Goal: Ask a question

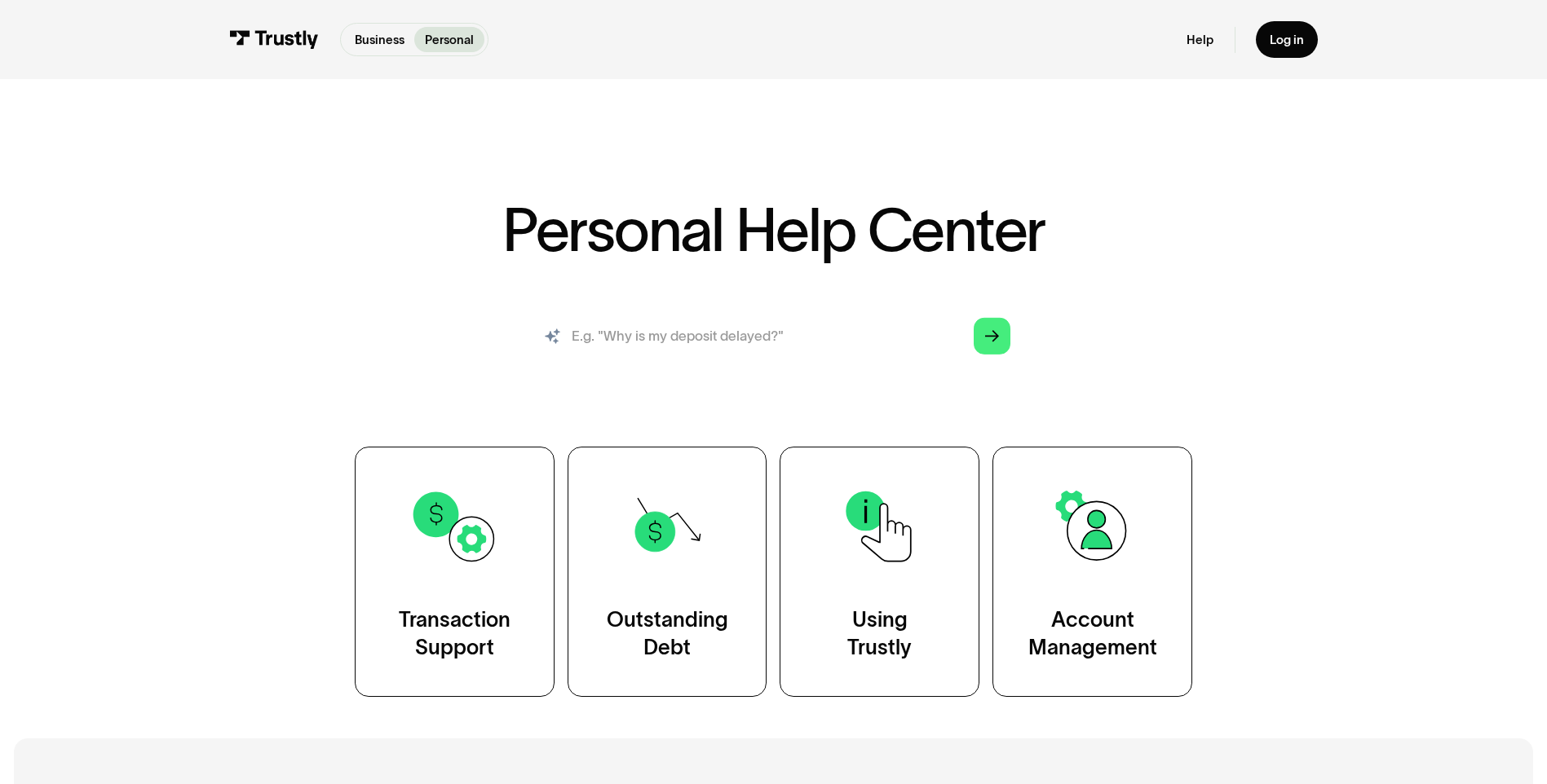
click at [811, 334] on input "search" at bounding box center [773, 336] width 501 height 56
drag, startPoint x: 811, startPoint y: 334, endPoint x: 433, endPoint y: 363, distance: 379.1
click at [433, 363] on div "AI-powered search ( 1 / 4 ) Type your question and our smart search will find y…" at bounding box center [774, 342] width 1002 height 69
type input "Bank verification is using old phone number and I can't receive code."
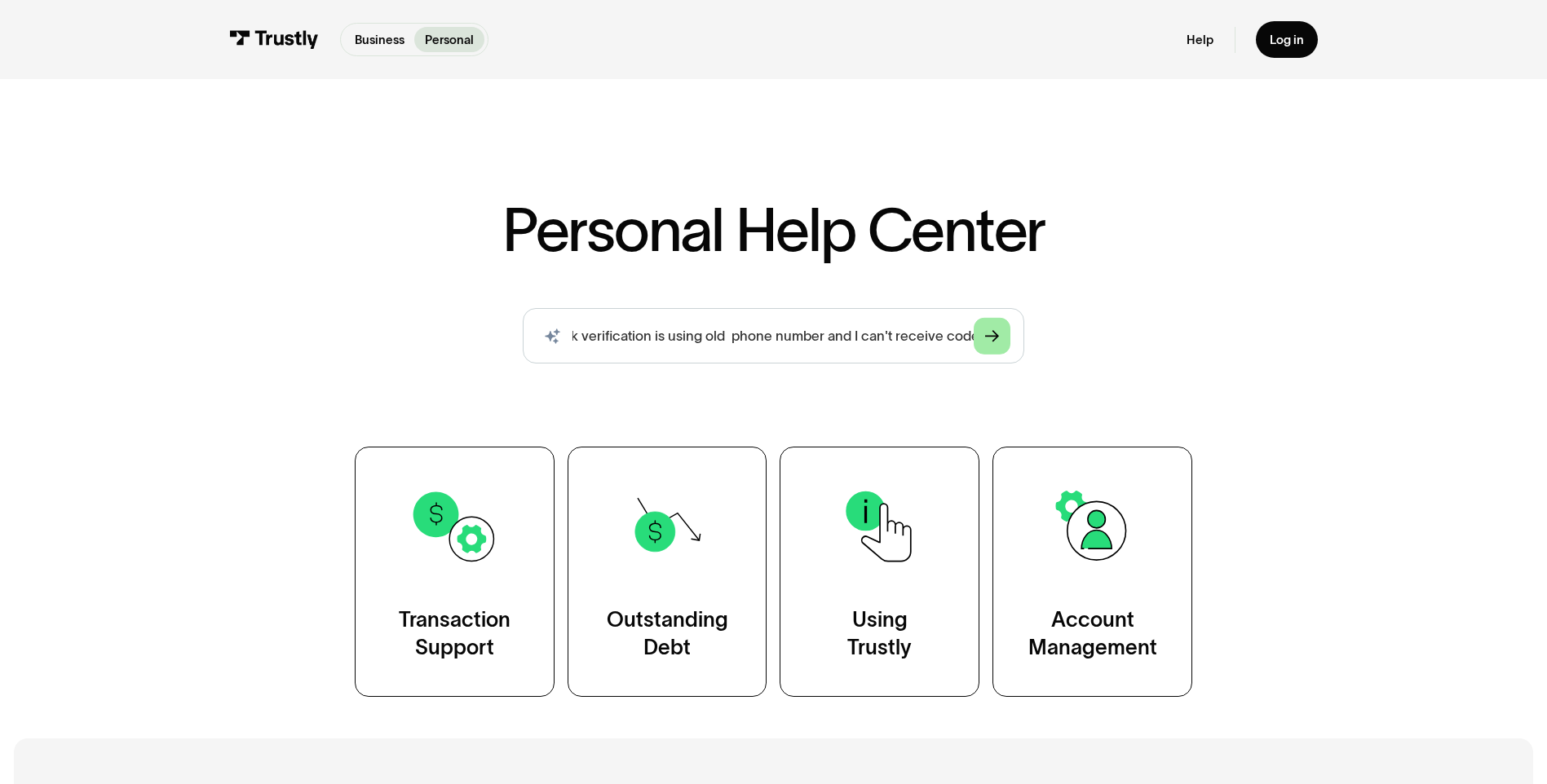
scroll to position [0, 0]
click at [996, 331] on icon "Arrow Right" at bounding box center [991, 336] width 13 height 14
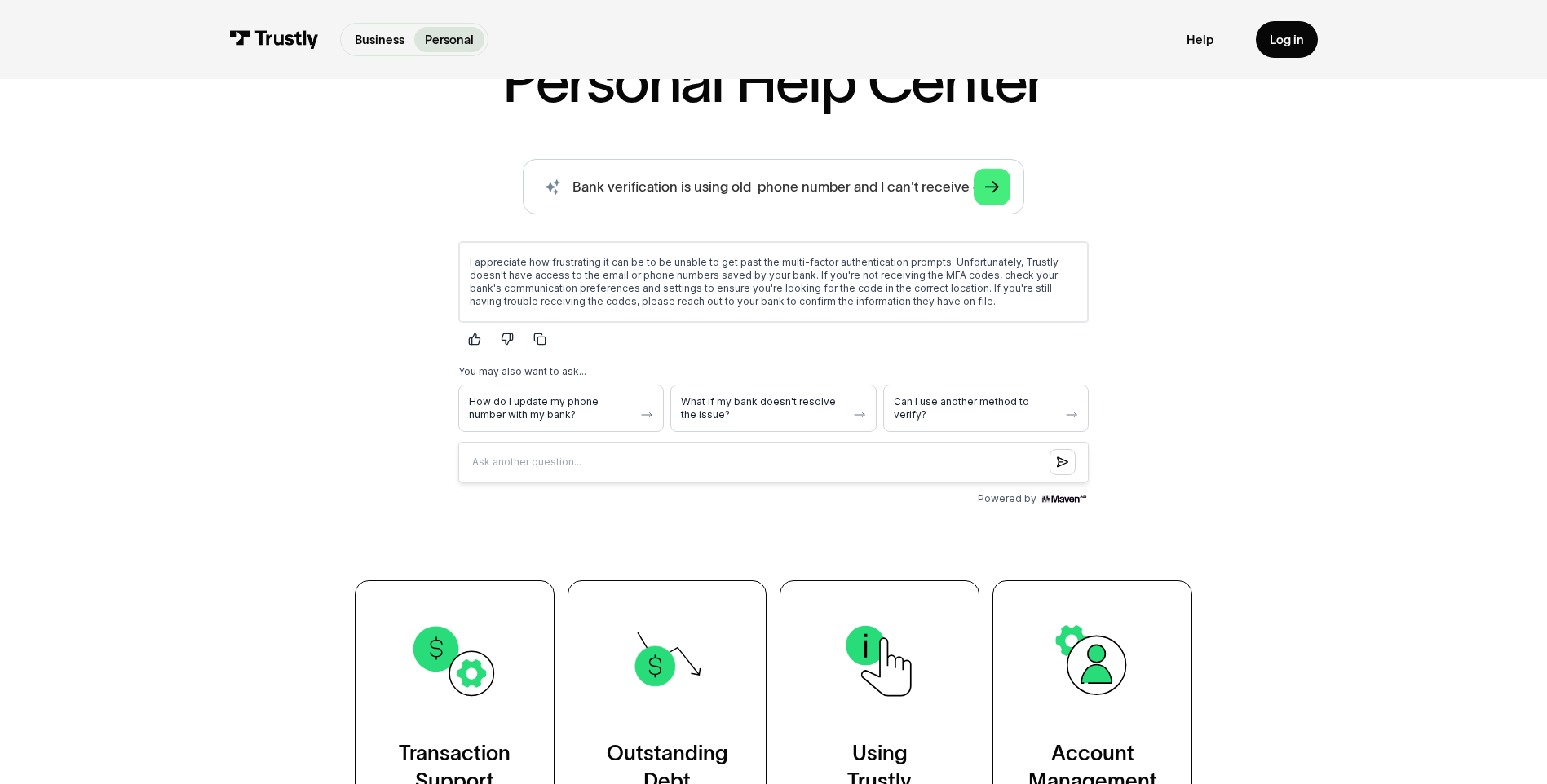
scroll to position [163, 0]
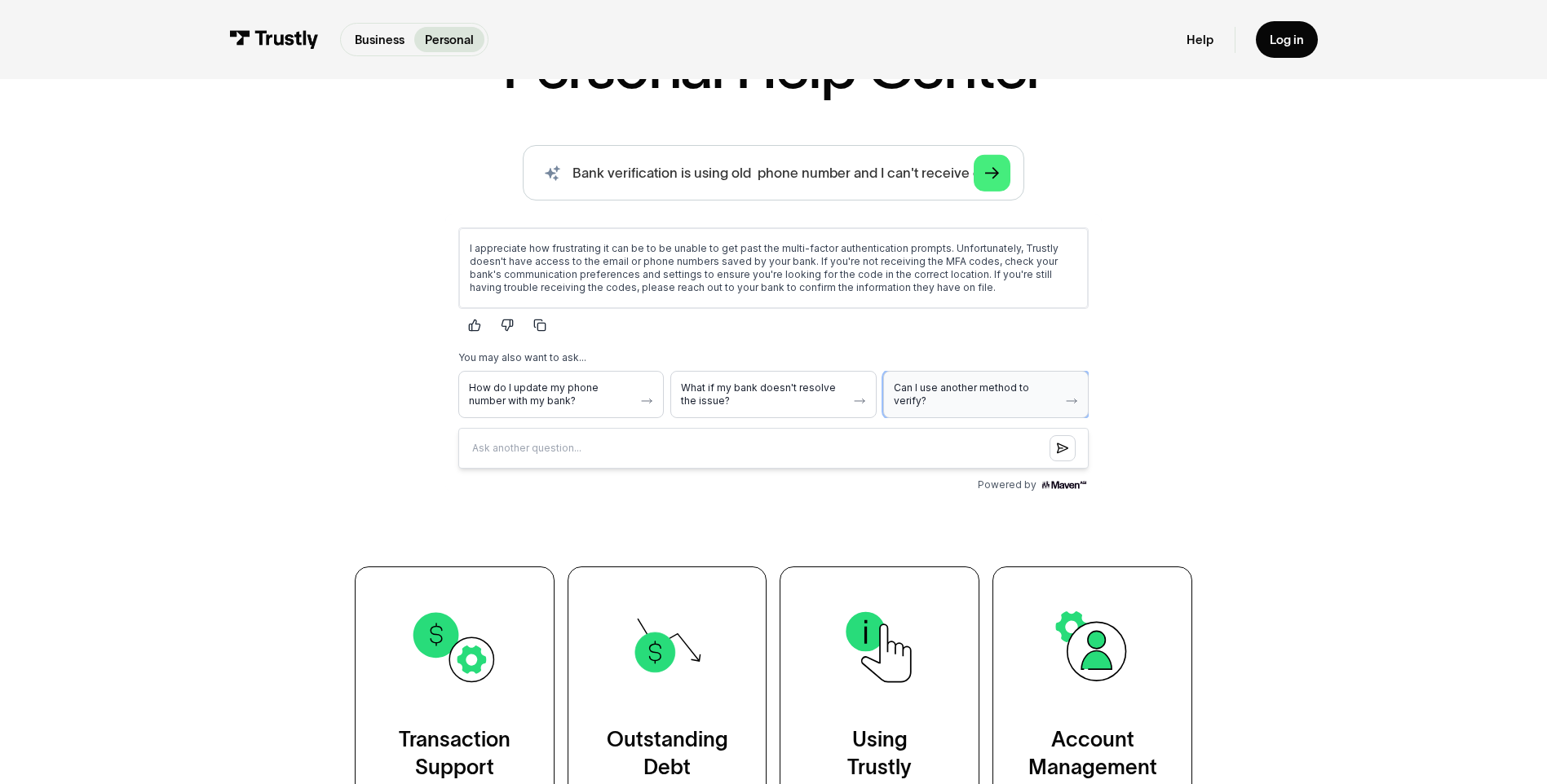
click at [986, 385] on span "Can I use another method to verify?" at bounding box center [976, 394] width 165 height 26
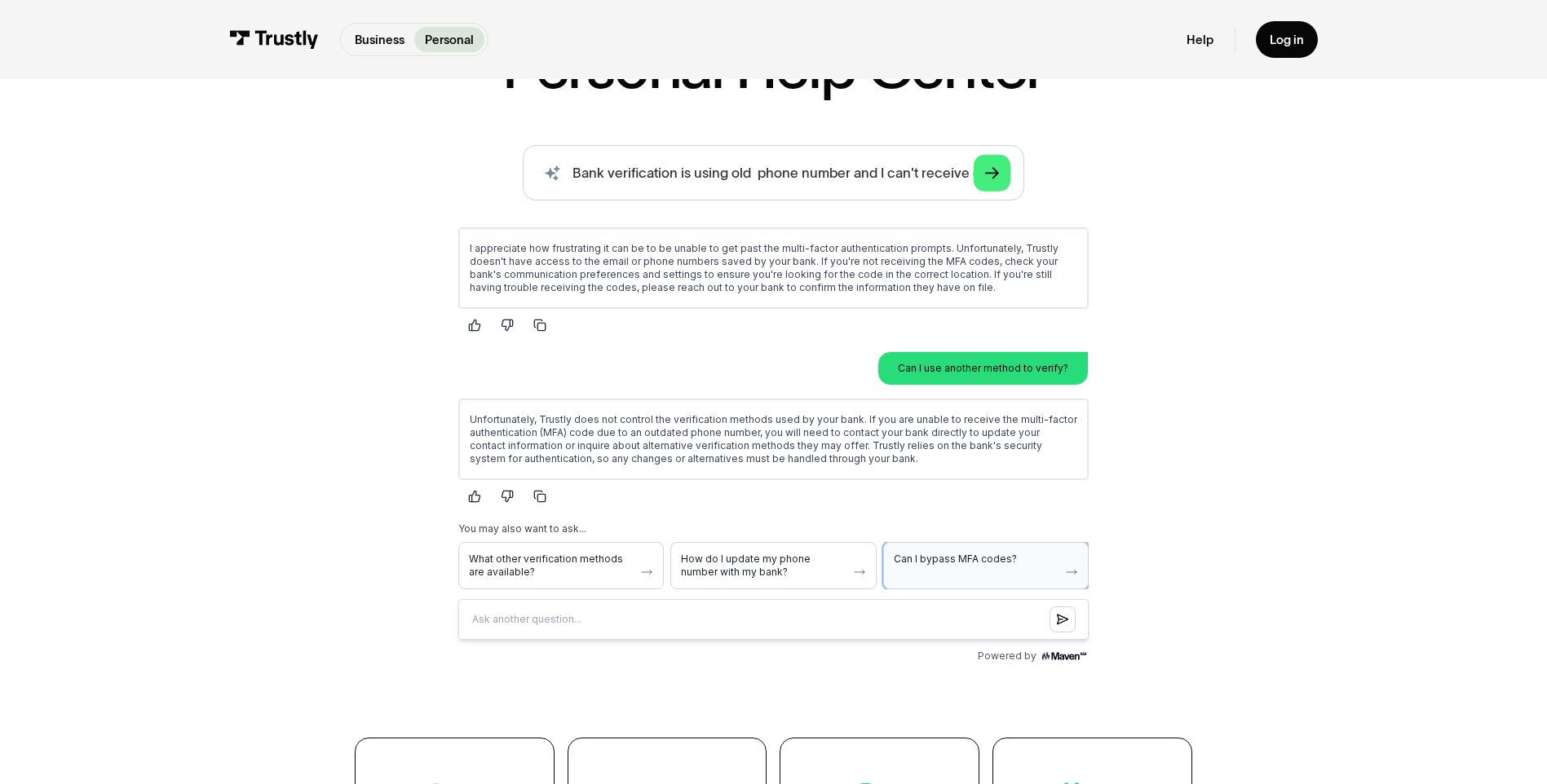
click at [951, 558] on span "Can I bypass MFA codes?" at bounding box center [976, 559] width 165 height 13
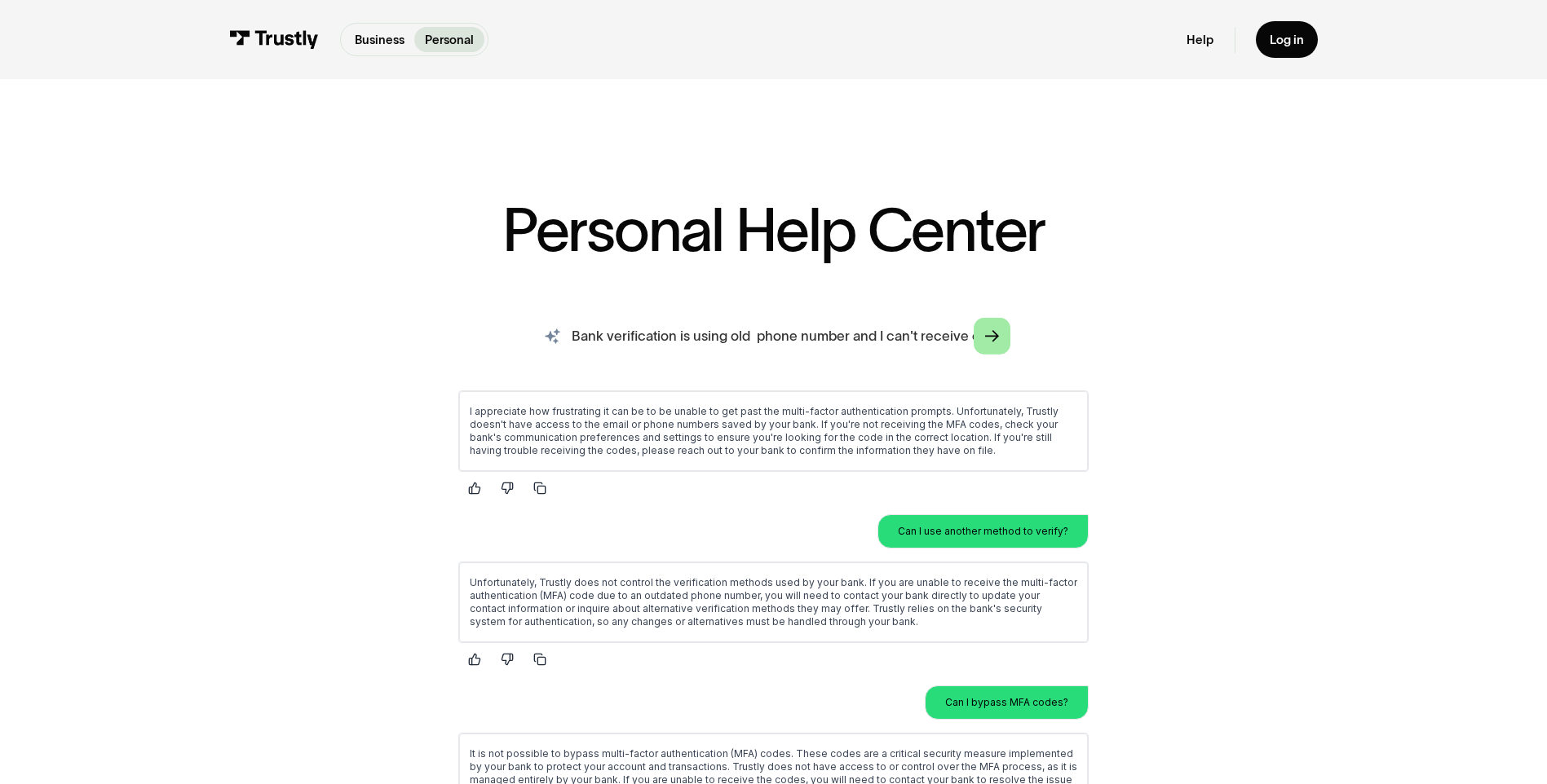
scroll to position [0, 26]
drag, startPoint x: 570, startPoint y: 336, endPoint x: 1026, endPoint y: 359, distance: 456.6
click at [1026, 359] on div "AI-powered search ( 1 / 4 ) Type your question and our smart search will find y…" at bounding box center [774, 622] width 1002 height 628
